Goal: Information Seeking & Learning: Learn about a topic

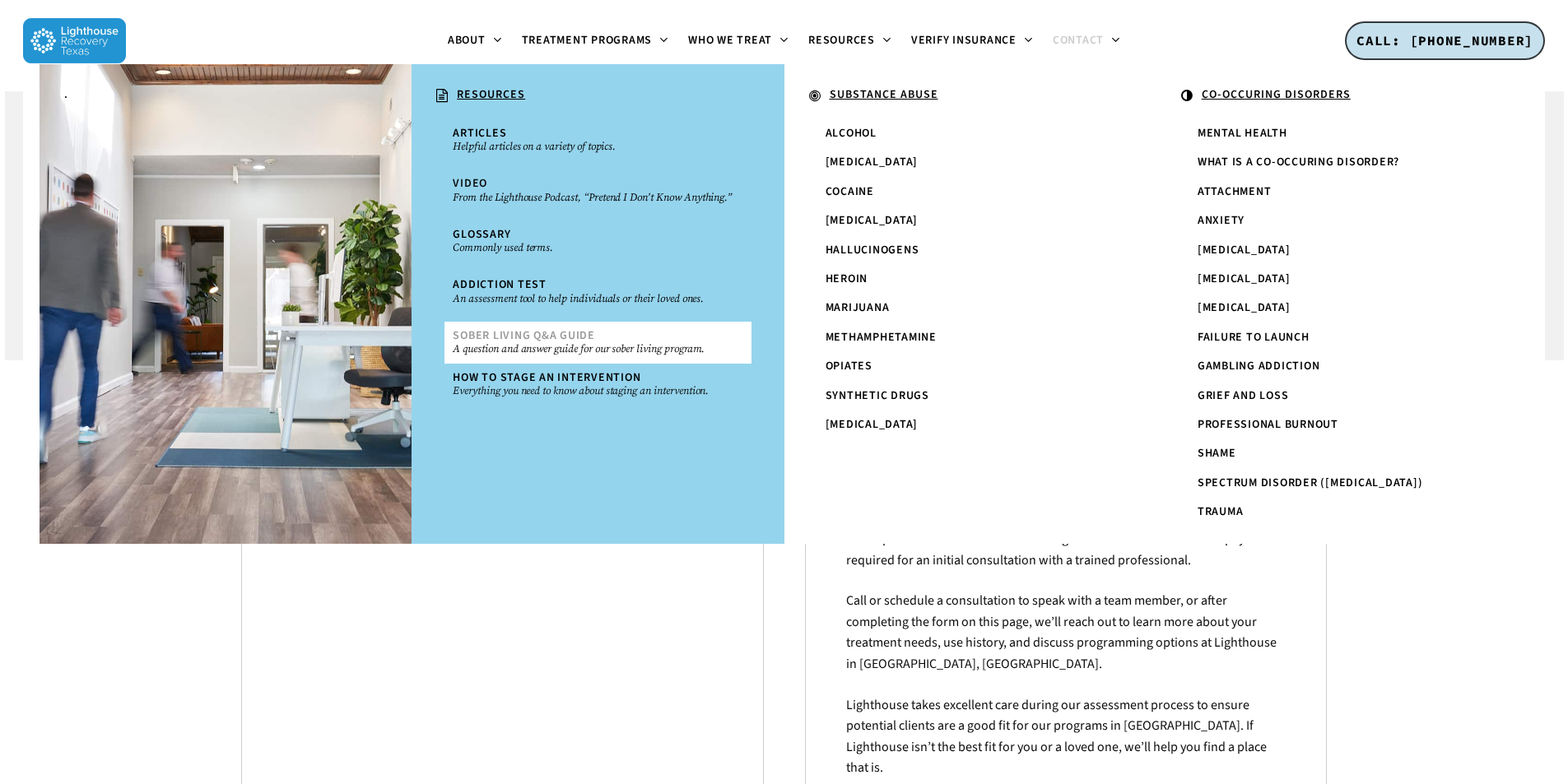
click at [505, 339] on span "Sober Living Q&A Guide" at bounding box center [524, 335] width 143 height 16
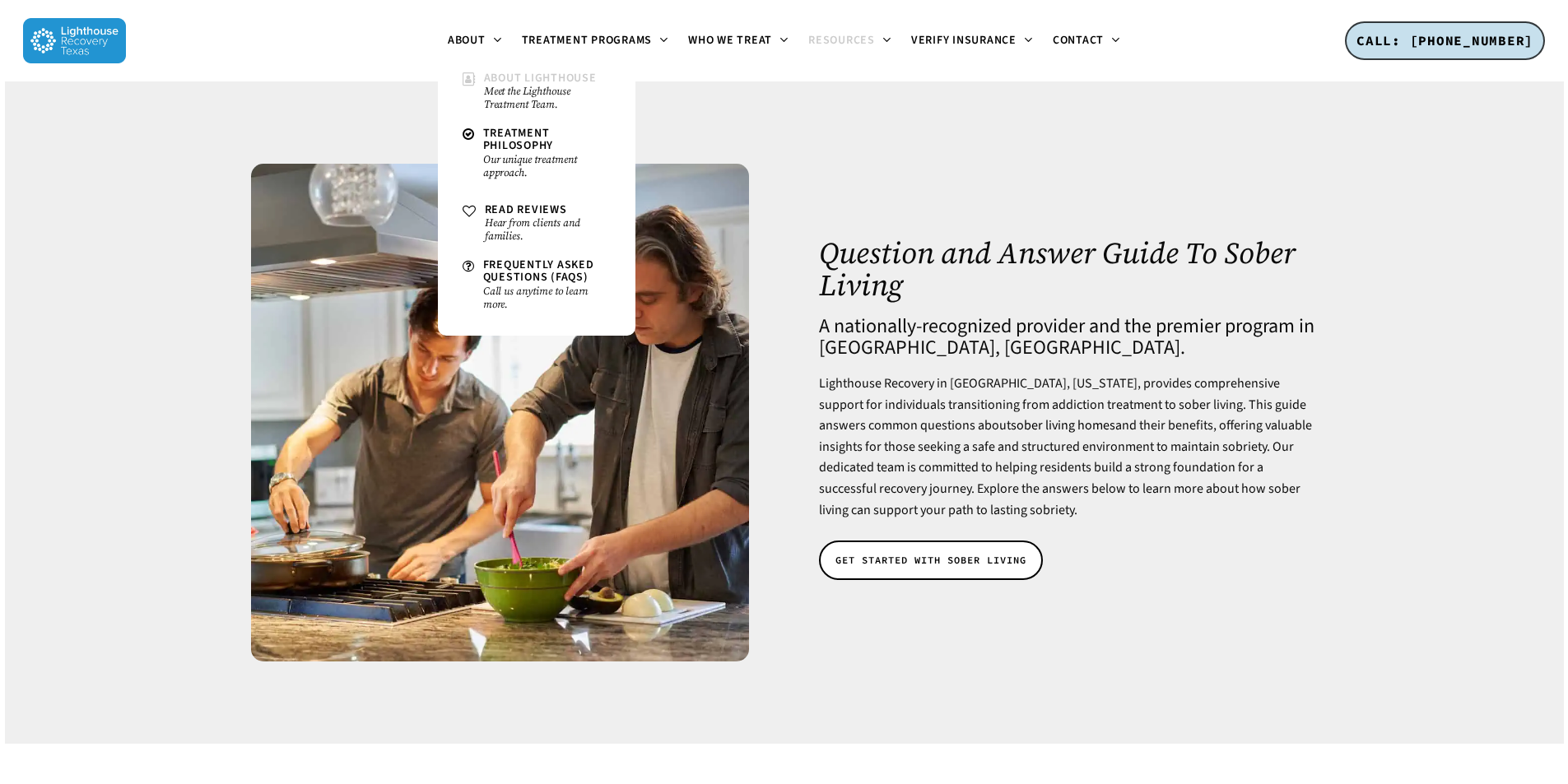
click at [502, 100] on small "Meet the Lighthouse Treatment Team." at bounding box center [546, 97] width 126 height 26
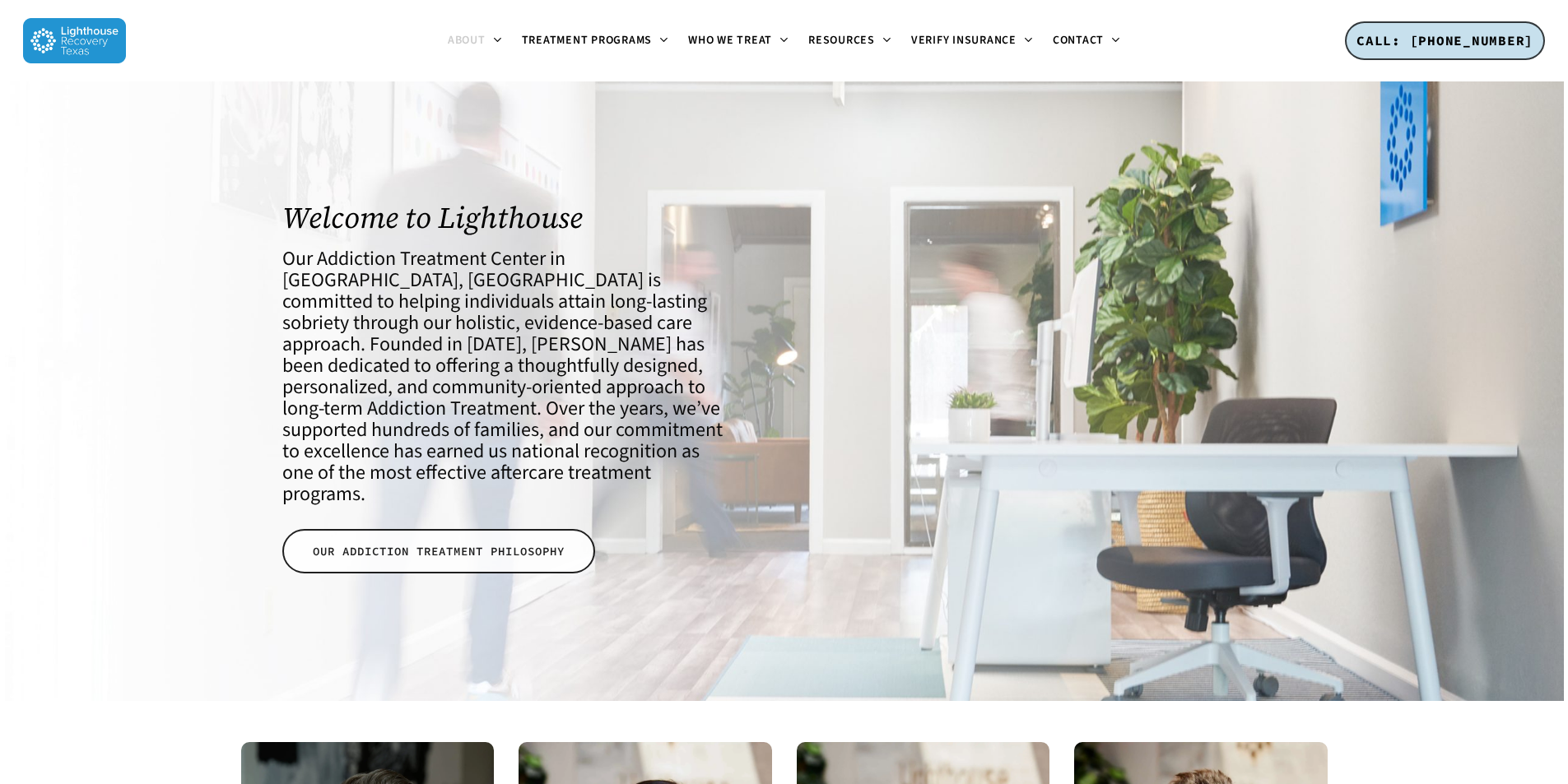
scroll to position [247, 0]
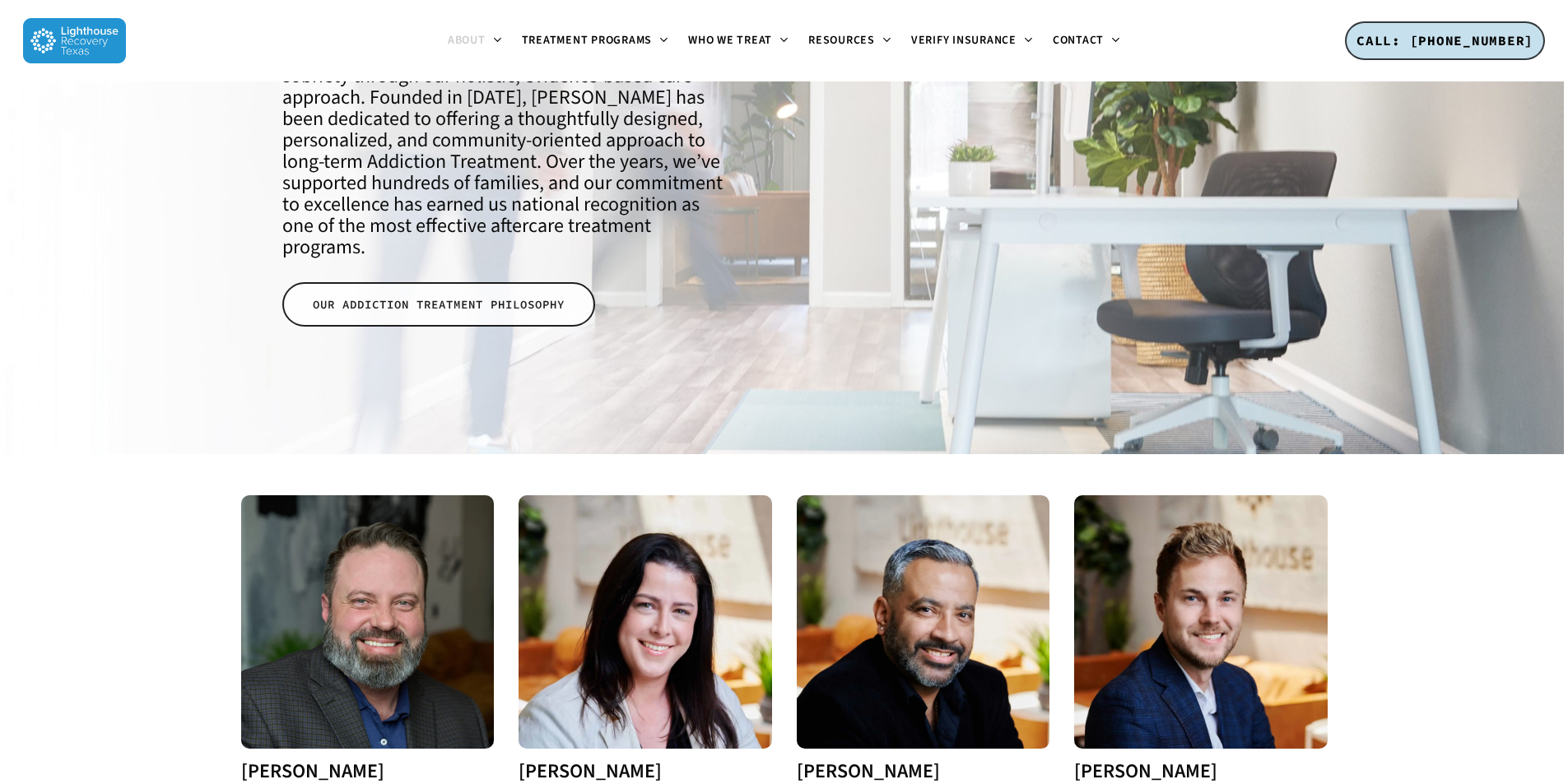
click at [465, 296] on span "OUR ADDICTION TREATMENT PHILOSOPHY" at bounding box center [438, 304] width 252 height 16
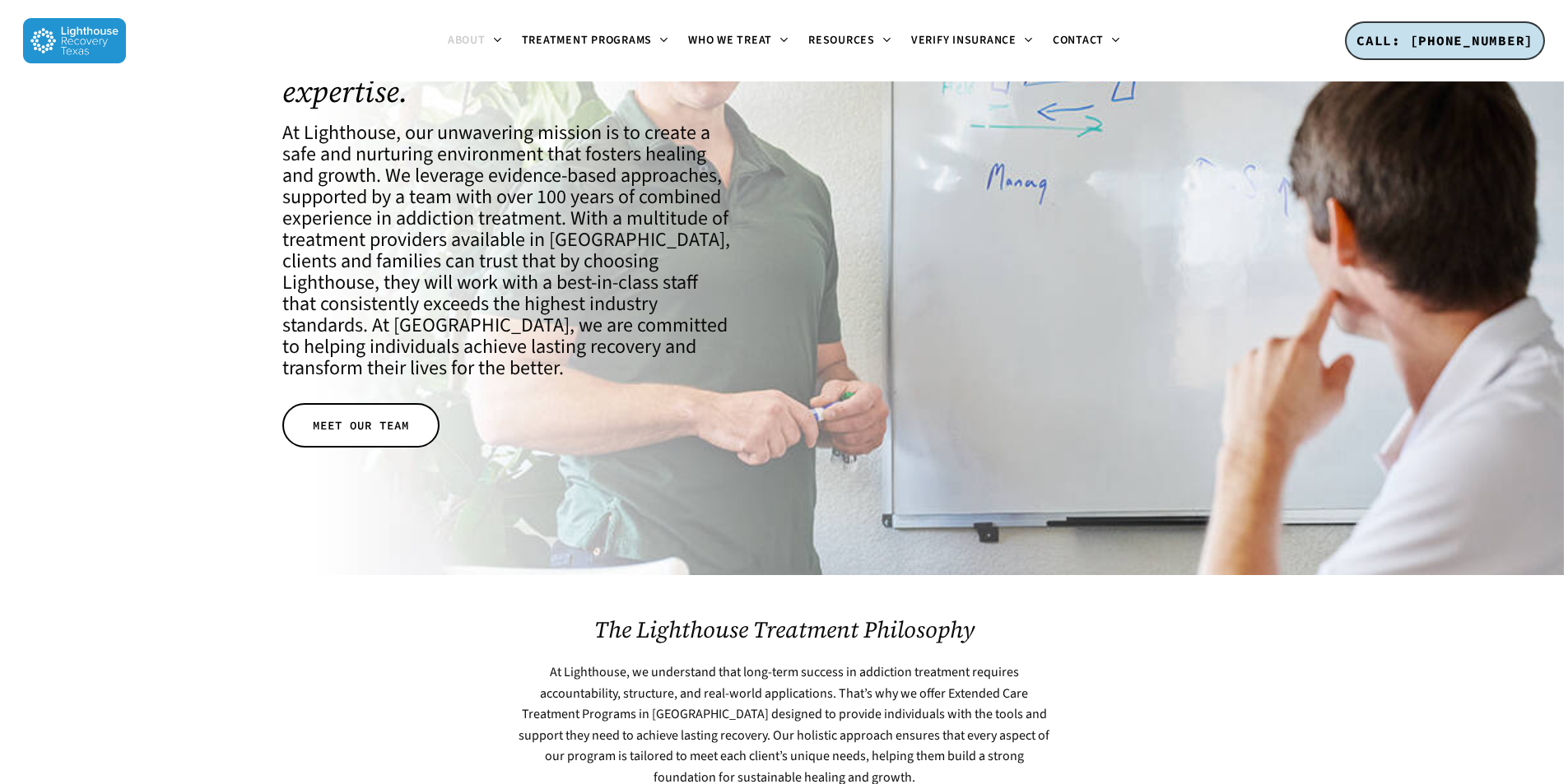
scroll to position [247, 0]
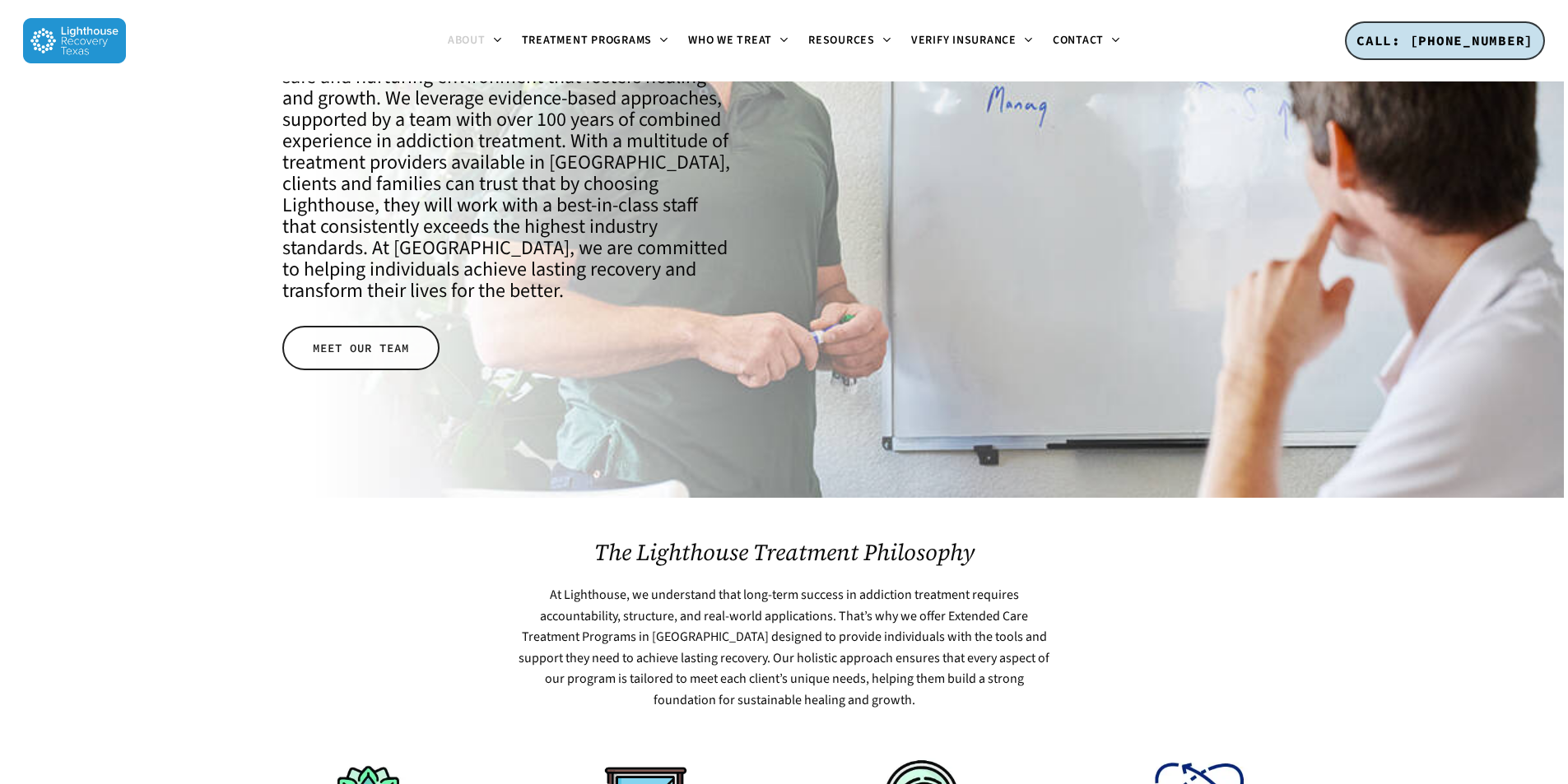
click at [403, 356] on span "MEET OUR TEAM" at bounding box center [361, 348] width 96 height 16
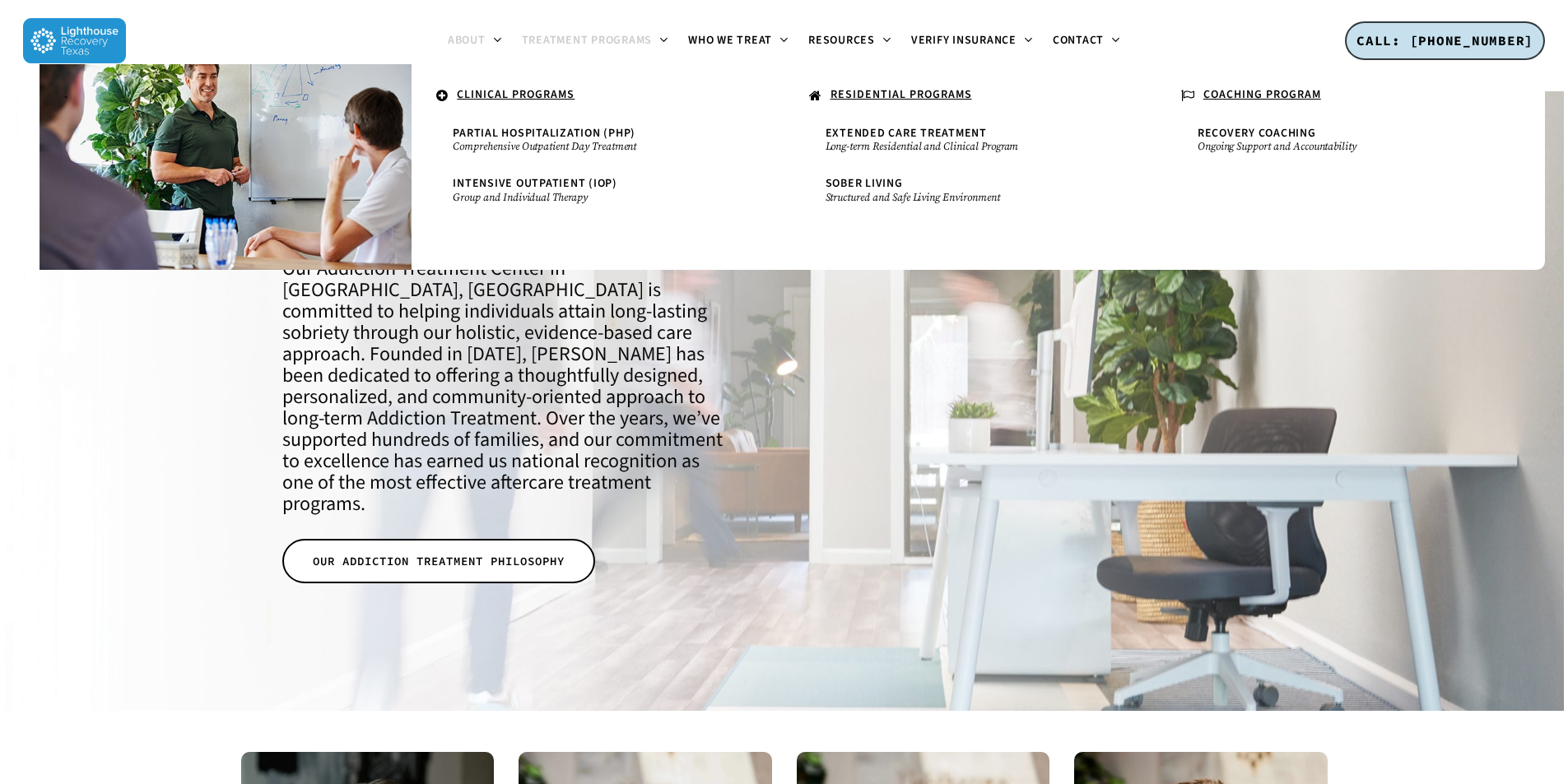
click at [642, 37] on span "Treatment Programs" at bounding box center [587, 40] width 131 height 16
click at [628, 39] on span "Treatment Programs" at bounding box center [587, 40] width 131 height 16
